Goal: Transaction & Acquisition: Subscribe to service/newsletter

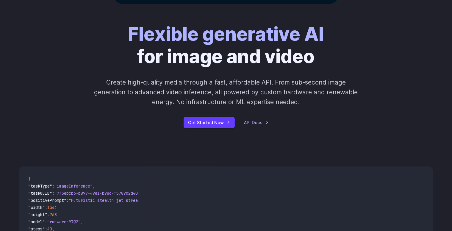
scroll to position [65, 0]
click at [255, 125] on link "API Docs" at bounding box center [256, 122] width 24 height 7
click at [203, 120] on link "Get Started Now" at bounding box center [208, 122] width 51 height 12
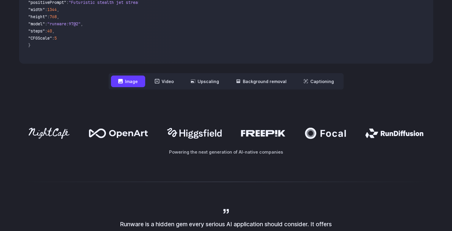
scroll to position [264, 0]
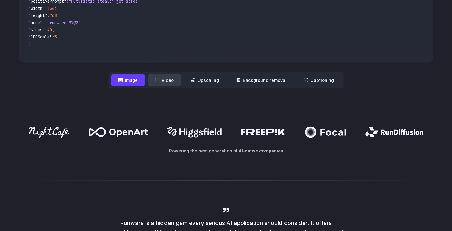
click at [164, 79] on button "Video" at bounding box center [164, 80] width 34 height 12
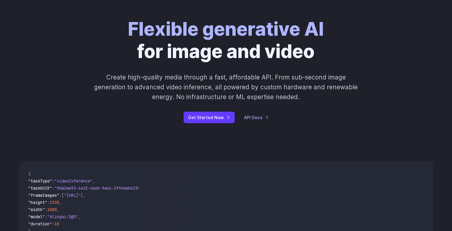
scroll to position [0, 0]
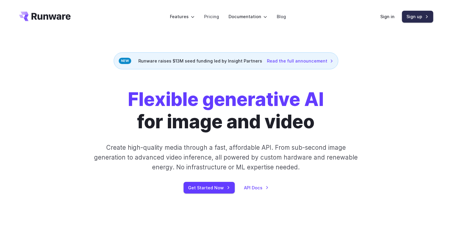
click at [427, 15] on link "Sign up" at bounding box center [417, 17] width 31 height 12
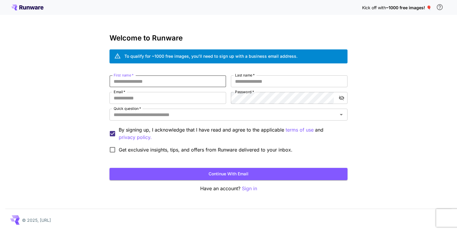
click at [206, 82] on input "First name   *" at bounding box center [167, 81] width 117 height 12
click at [343, 115] on icon "Open" at bounding box center [340, 114] width 7 height 7
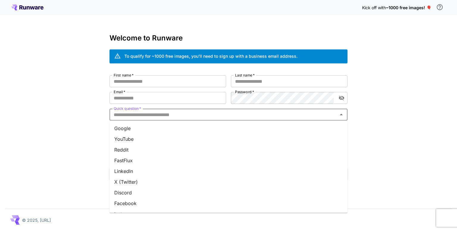
click at [139, 131] on li "Google" at bounding box center [228, 128] width 238 height 11
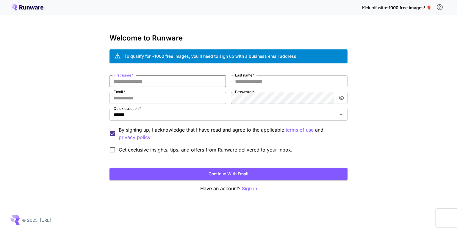
click at [161, 82] on input "First name   *" at bounding box center [167, 81] width 117 height 12
type input "********"
click at [239, 81] on input "Last name   *" at bounding box center [289, 81] width 117 height 12
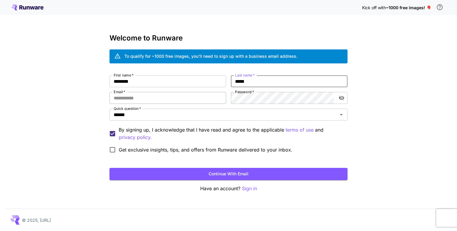
type input "*****"
click at [192, 96] on input "Email   *" at bounding box center [167, 98] width 117 height 12
type input "**********"
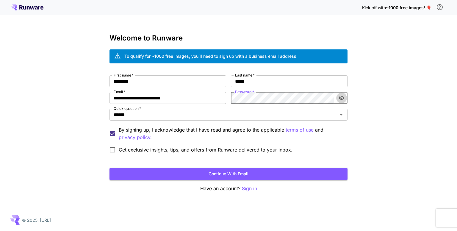
click at [340, 96] on icon "toggle password visibility" at bounding box center [341, 98] width 5 height 5
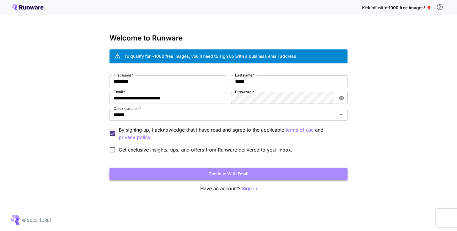
click at [221, 171] on button "Continue with email" at bounding box center [228, 174] width 238 height 12
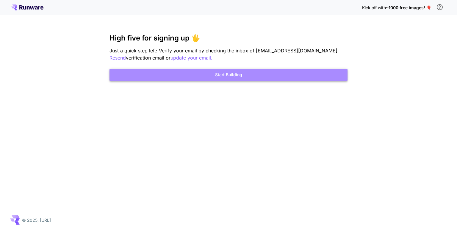
click at [207, 73] on button "Start Building" at bounding box center [228, 75] width 238 height 12
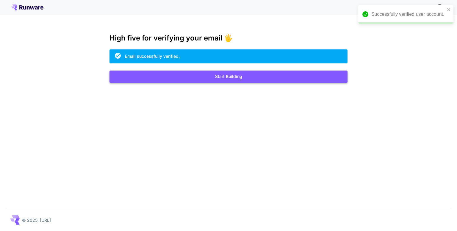
click at [229, 76] on button "Start Building" at bounding box center [228, 76] width 238 height 12
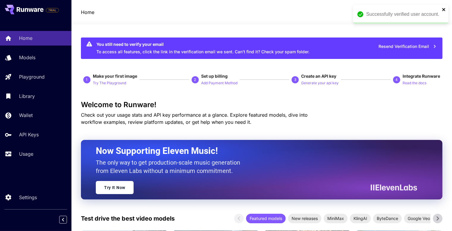
click at [444, 10] on icon "close" at bounding box center [443, 9] width 4 height 5
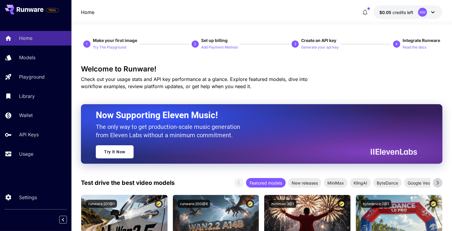
click at [433, 11] on icon at bounding box center [432, 12] width 7 height 7
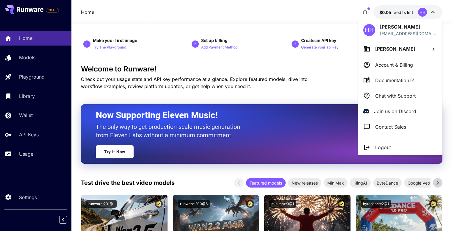
click at [335, 84] on div at bounding box center [228, 115] width 457 height 231
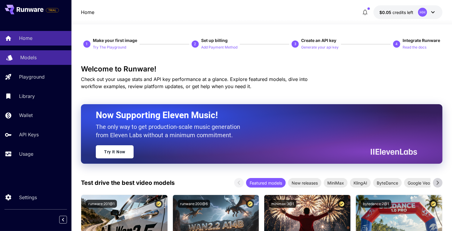
click at [40, 54] on div "Models" at bounding box center [43, 57] width 46 height 7
